Goal: Communication & Community: Ask a question

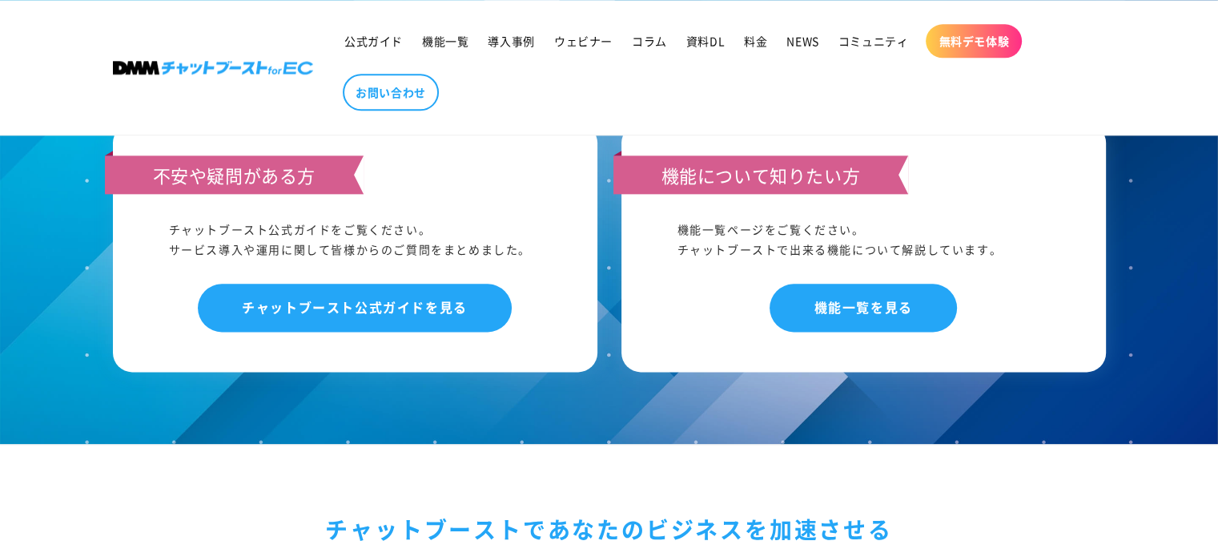
scroll to position [7879, 0]
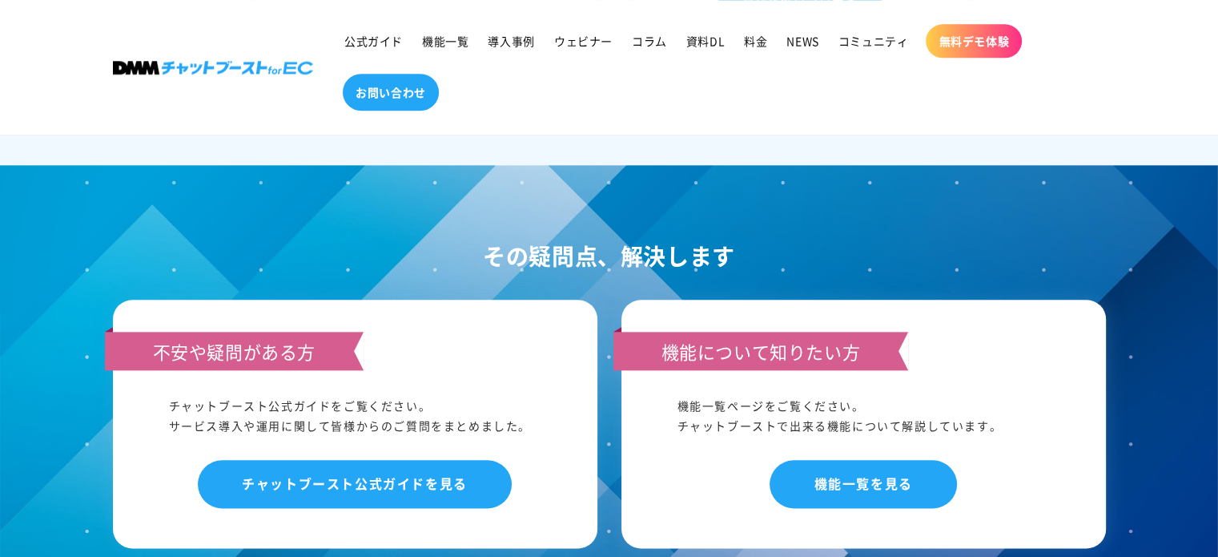
click at [409, 87] on span "お問い合わせ" at bounding box center [391, 92] width 70 height 14
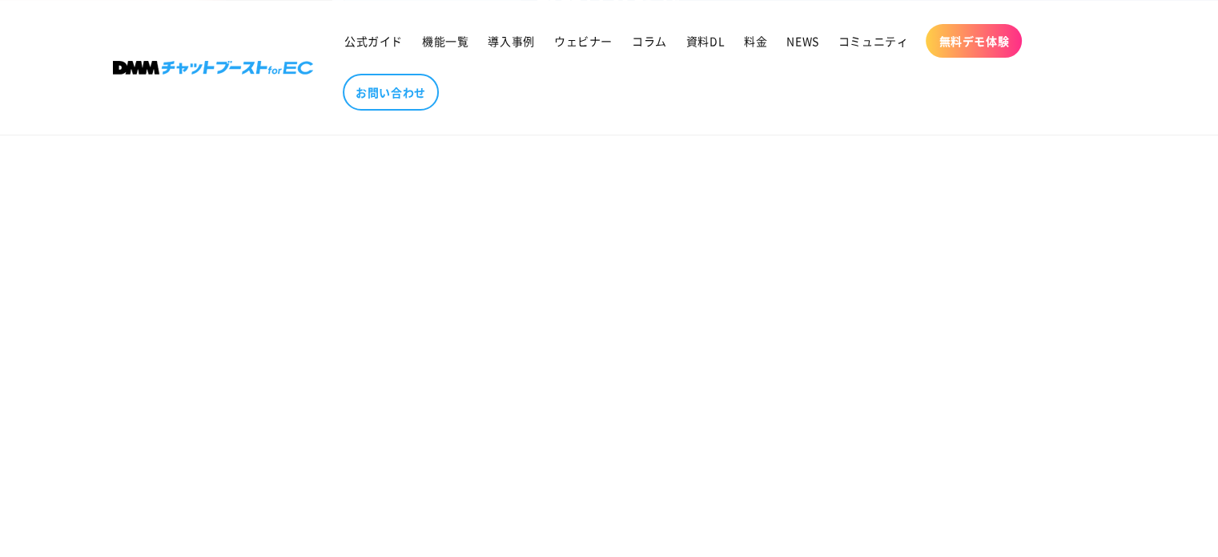
scroll to position [240, 0]
click at [902, 289] on section "お問い合わせ" at bounding box center [609, 544] width 1218 height 1220
click at [949, 361] on section "お問い合わせ" at bounding box center [609, 384] width 1218 height 1220
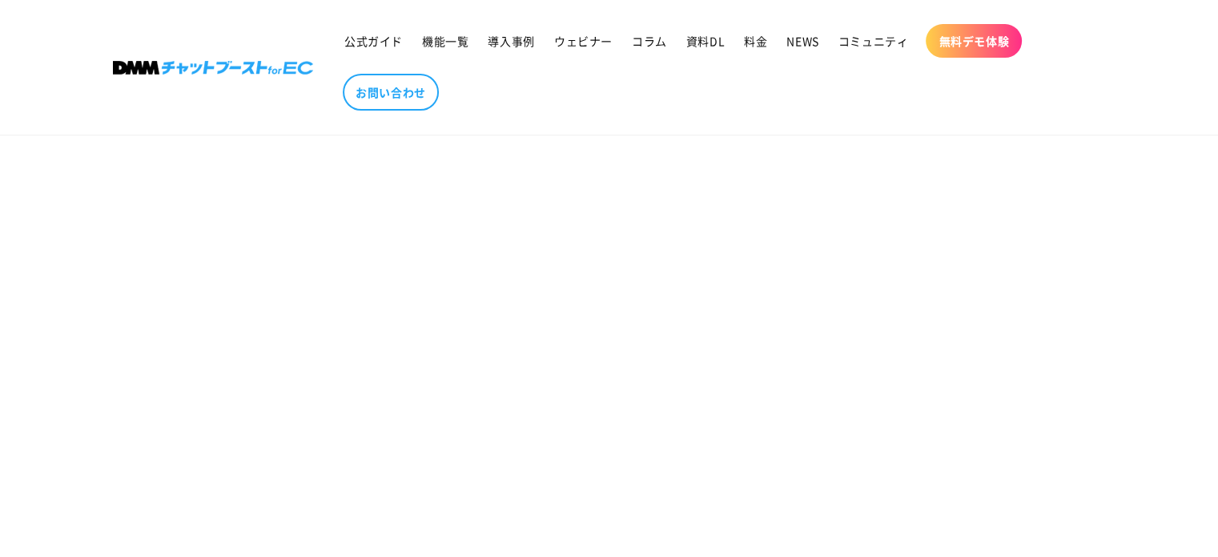
click at [936, 384] on section "お問い合わせ" at bounding box center [609, 144] width 1218 height 1220
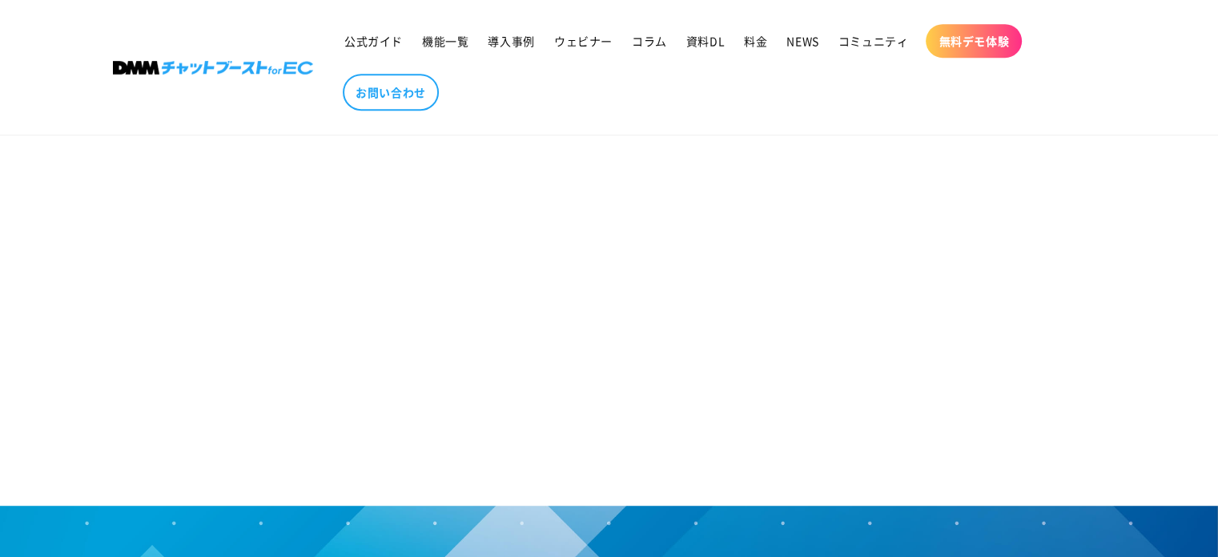
scroll to position [961, 0]
